Goal: Transaction & Acquisition: Purchase product/service

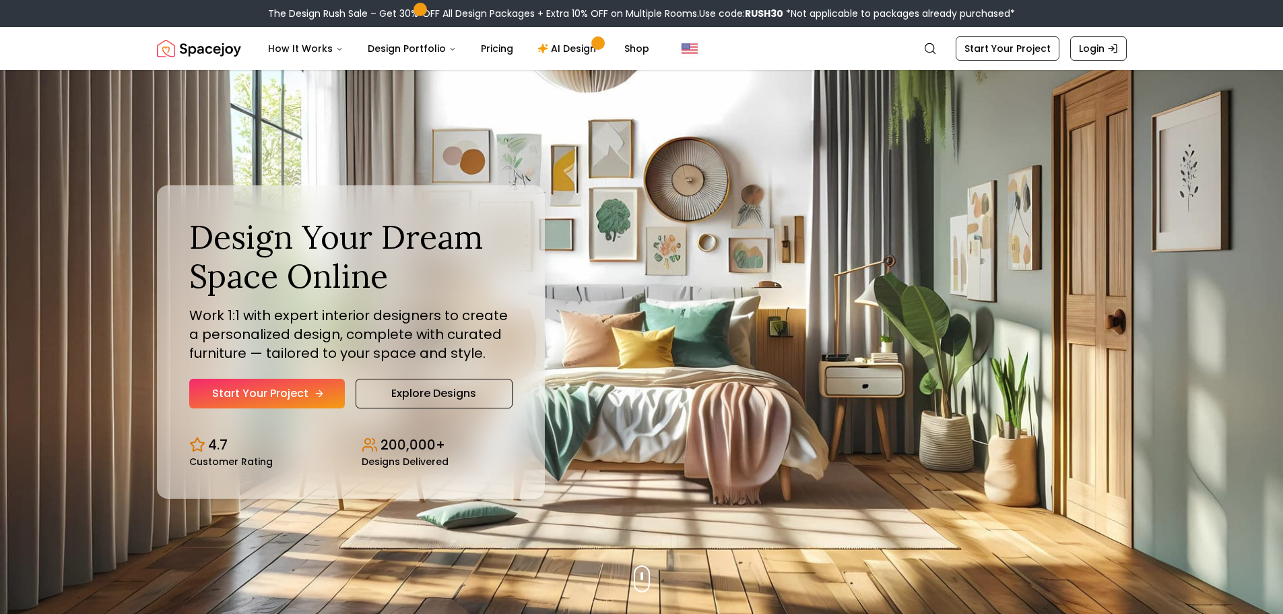
click at [266, 396] on link "Start Your Project" at bounding box center [267, 394] width 156 height 30
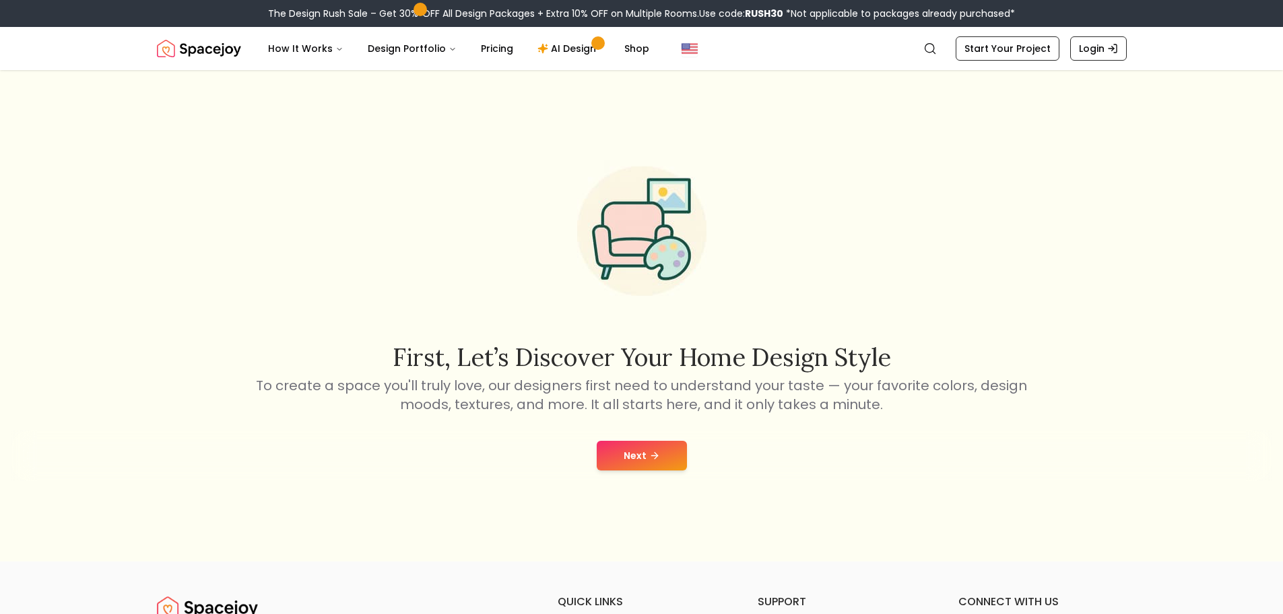
click at [605, 441] on button "Next" at bounding box center [642, 456] width 90 height 30
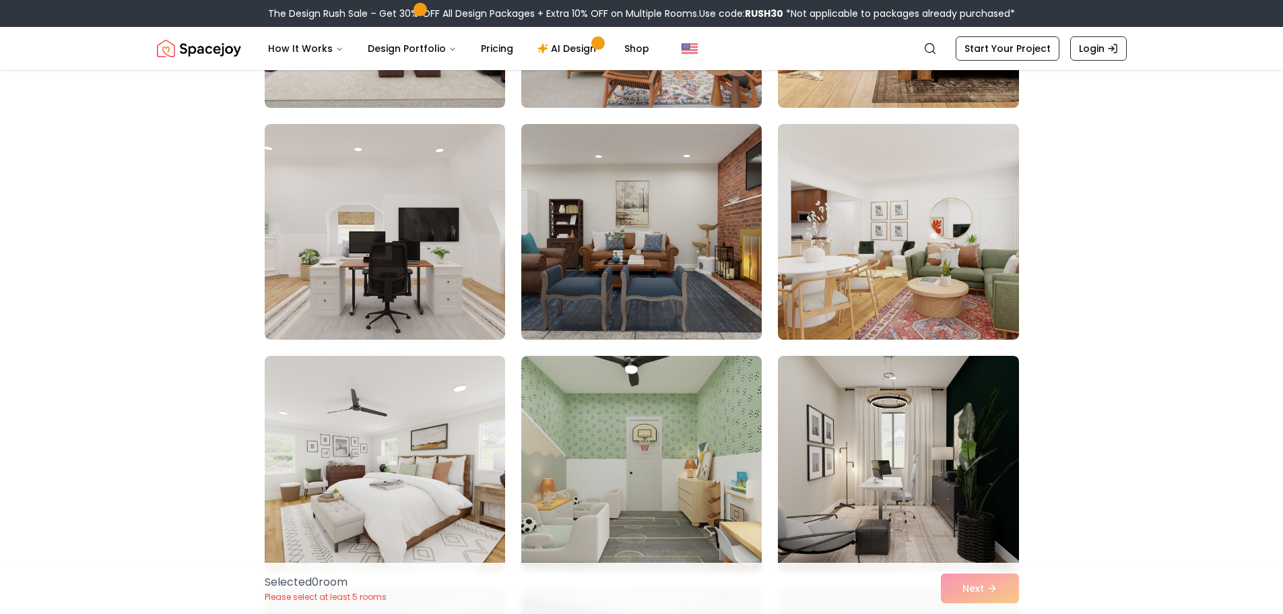
scroll to position [943, 0]
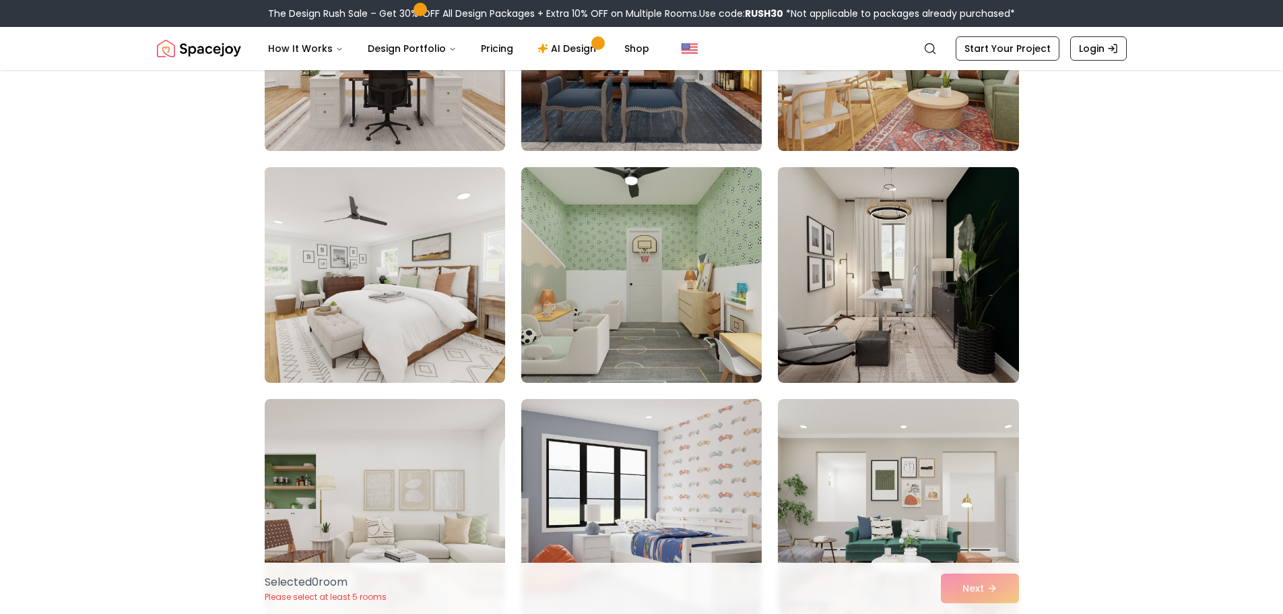
click at [353, 310] on img at bounding box center [385, 275] width 253 height 226
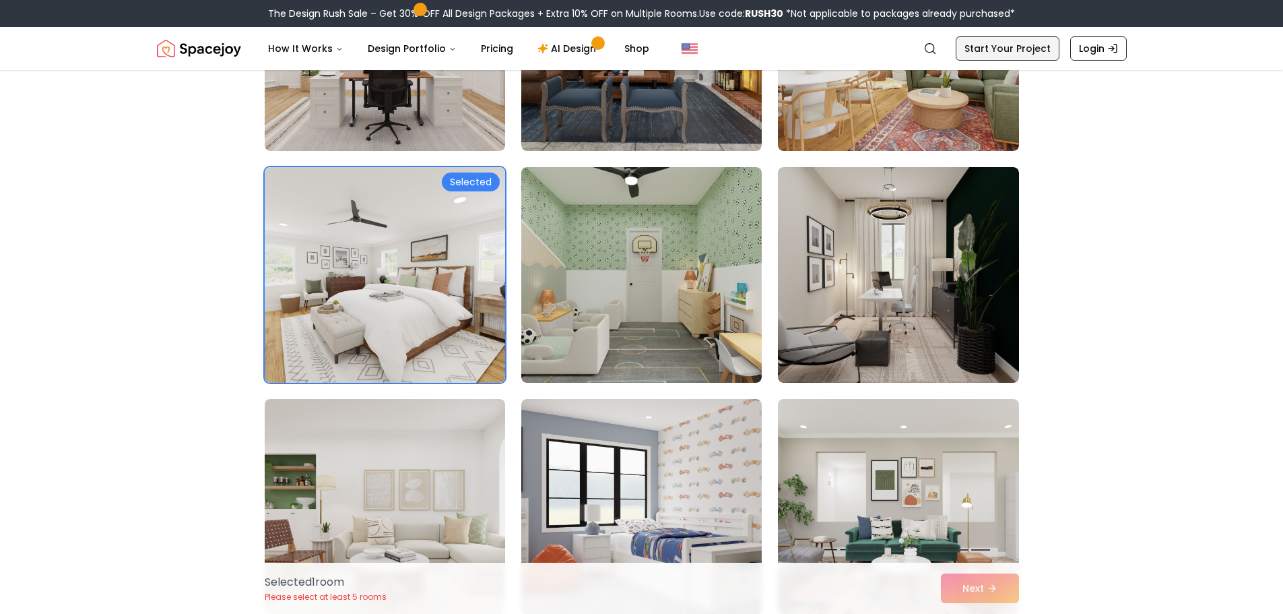
click at [991, 46] on link "Start Your Project" at bounding box center [1008, 48] width 104 height 24
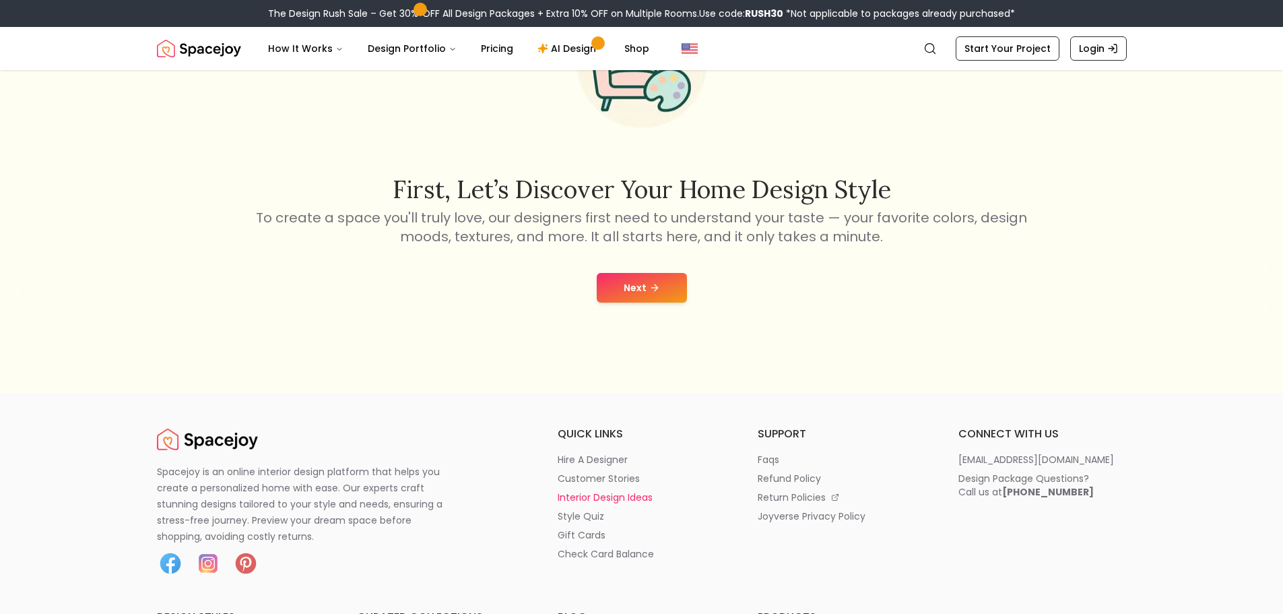
scroll to position [269, 0]
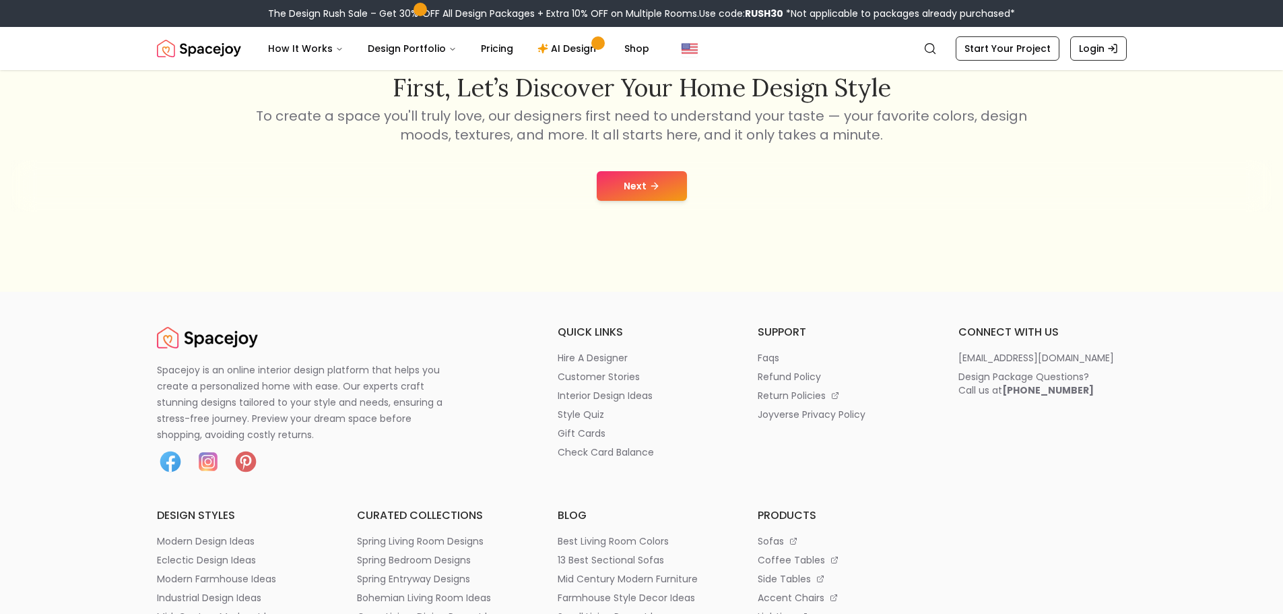
click at [612, 193] on button "Next" at bounding box center [642, 186] width 90 height 30
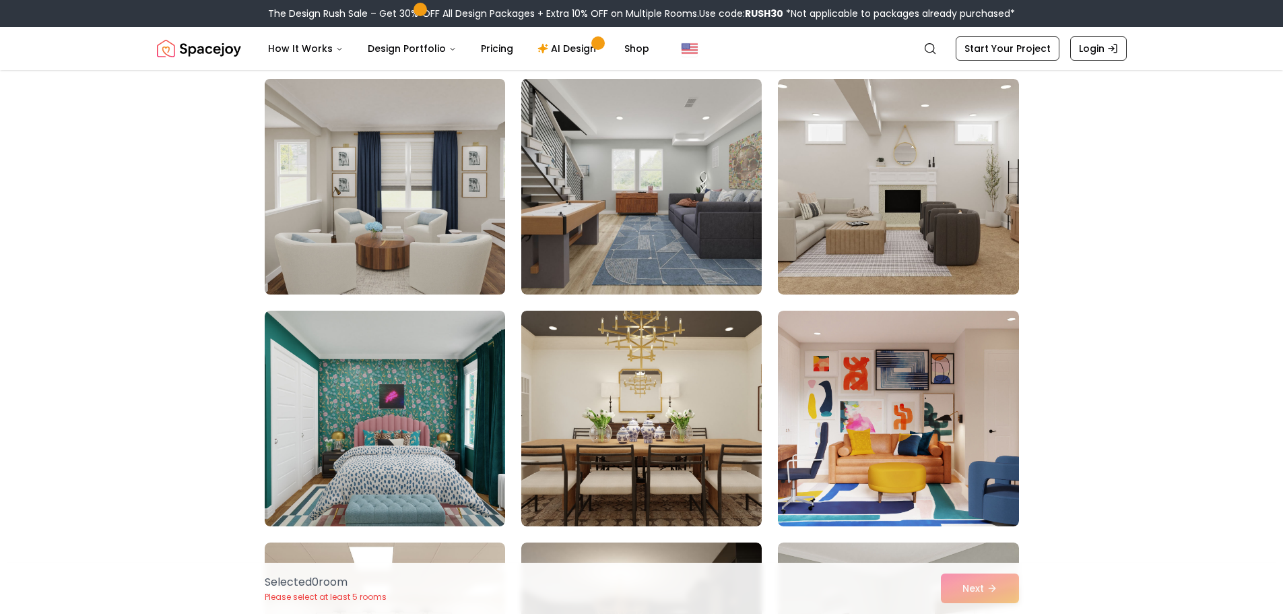
scroll to position [135, 0]
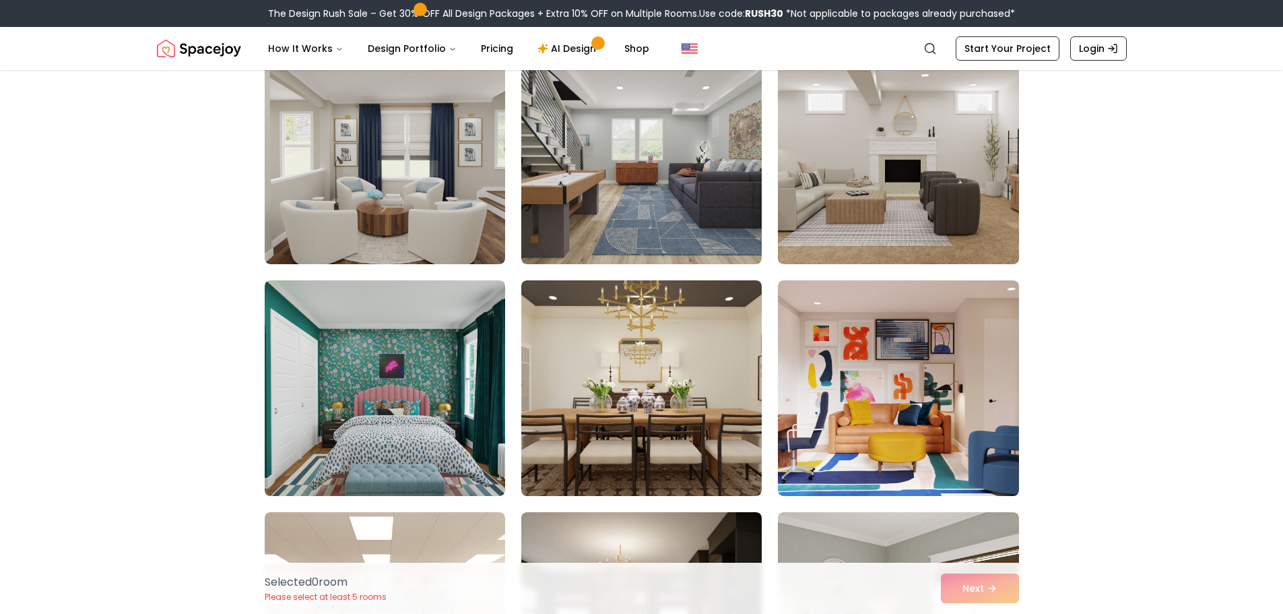
drag, startPoint x: 360, startPoint y: 280, endPoint x: 365, endPoint y: 273, distance: 8.6
click at [360, 281] on div at bounding box center [642, 504] width 754 height 911
drag, startPoint x: 1026, startPoint y: 406, endPoint x: 1020, endPoint y: 410, distance: 7.3
click at [1020, 411] on div "Selected 0 room Please select at least 5 rooms Next" at bounding box center [642, 504] width 776 height 911
